Goal: Check status

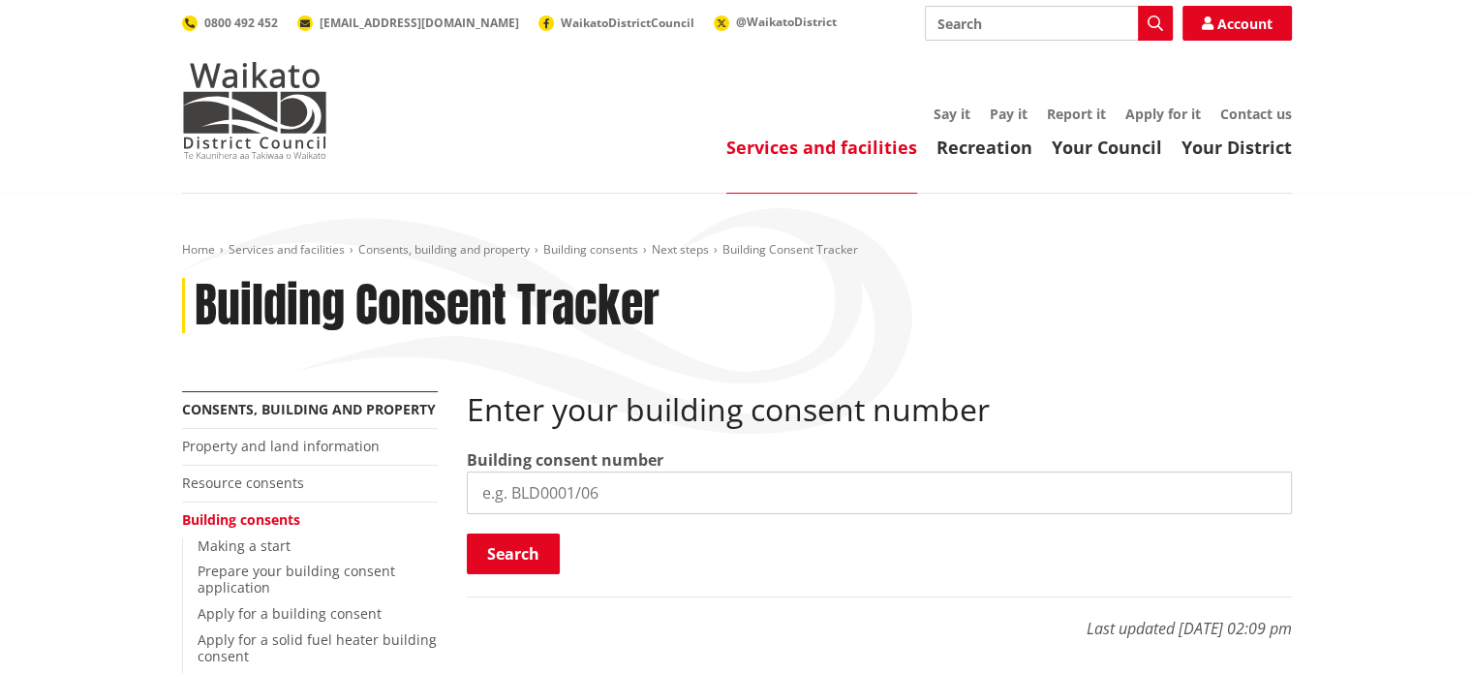
click at [619, 481] on input "search" at bounding box center [879, 493] width 825 height 43
type input "BLD0179/26"
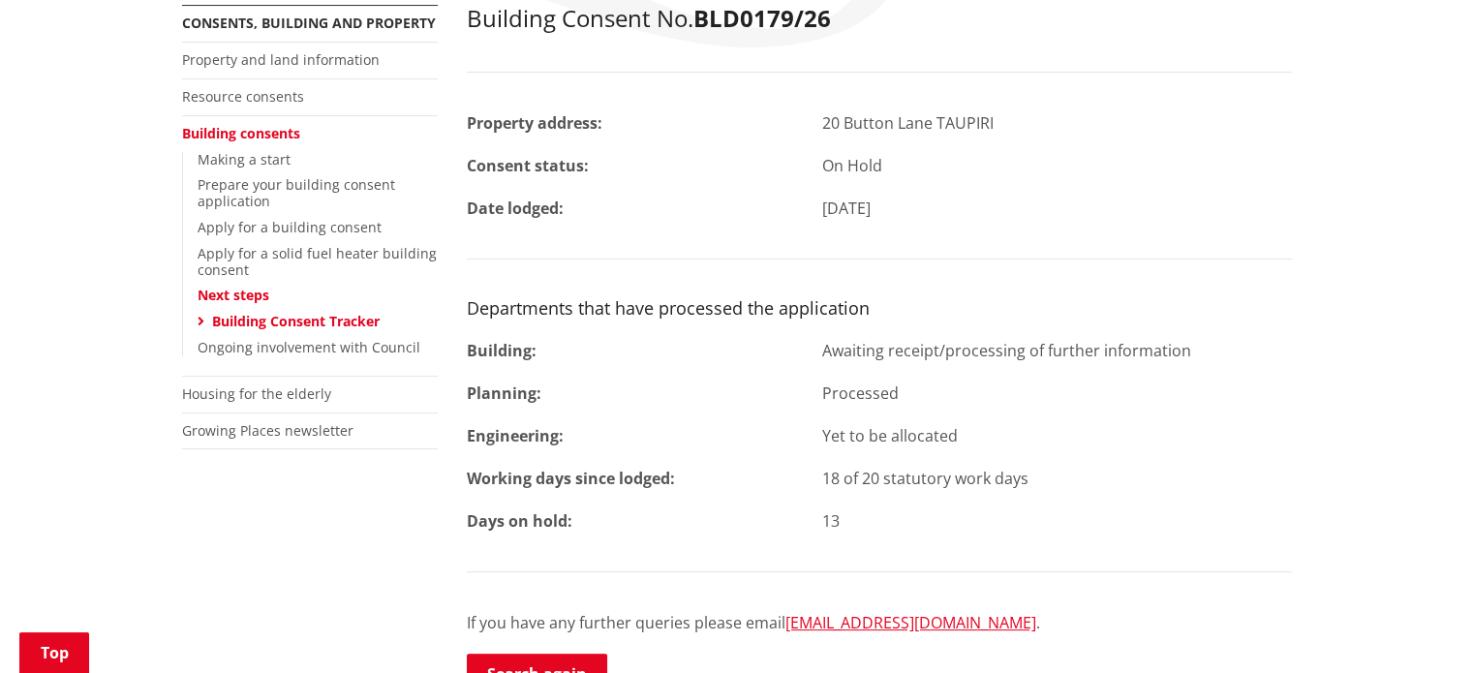
scroll to position [387, 0]
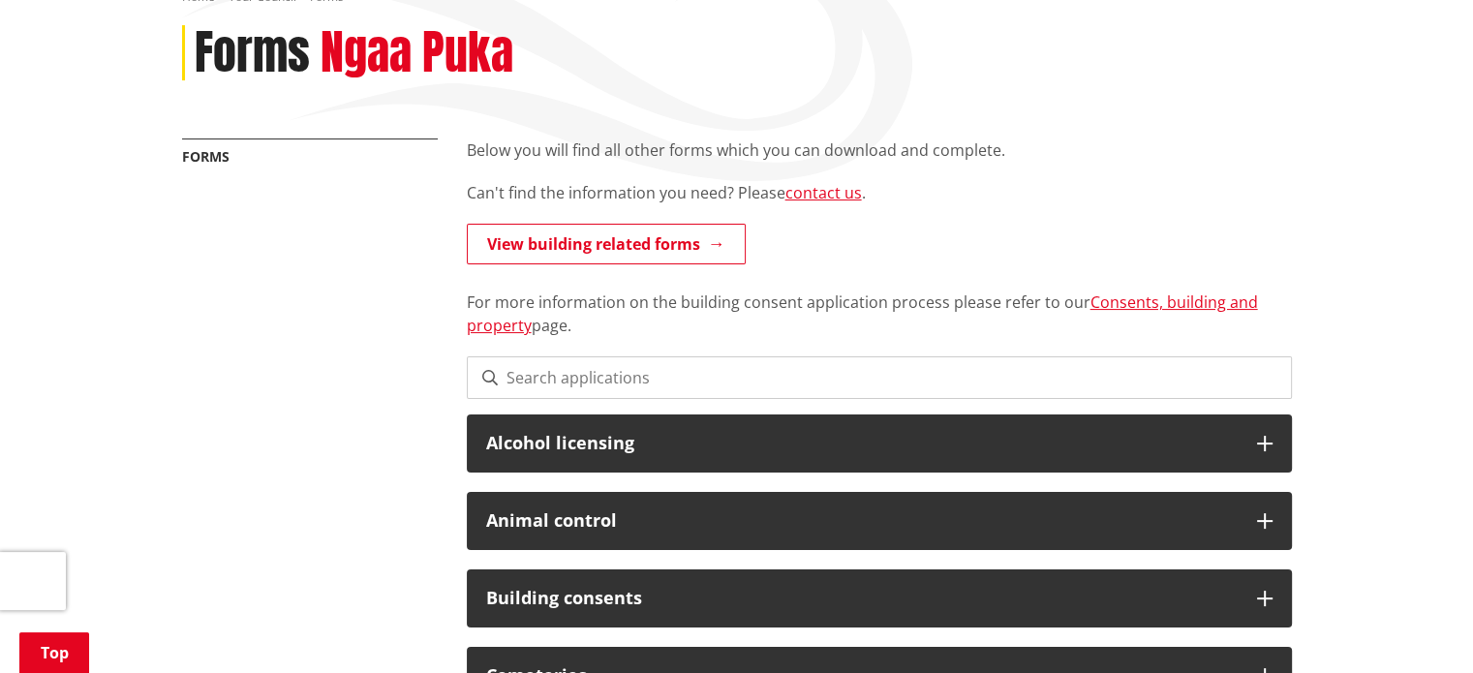
scroll to position [290, 0]
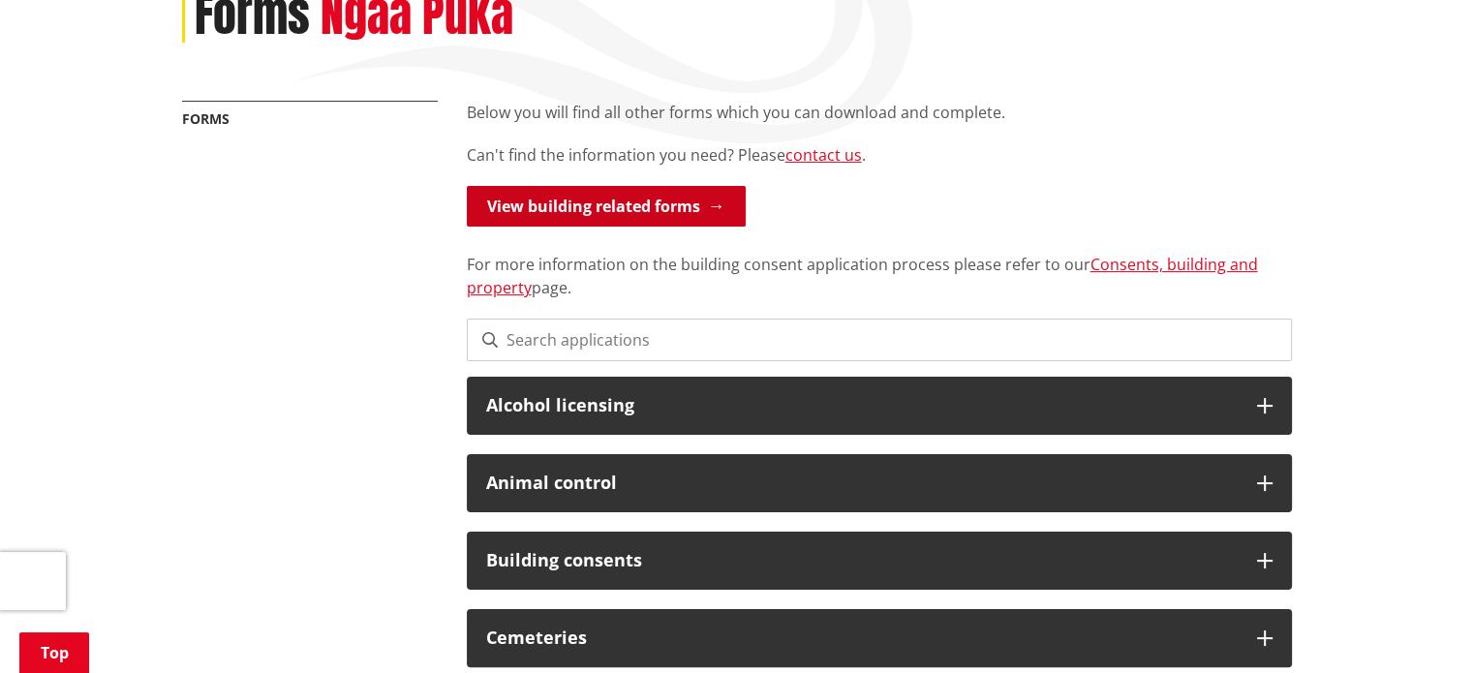
click at [639, 212] on link "View building related forms" at bounding box center [606, 206] width 279 height 41
